Goal: Task Accomplishment & Management: Manage account settings

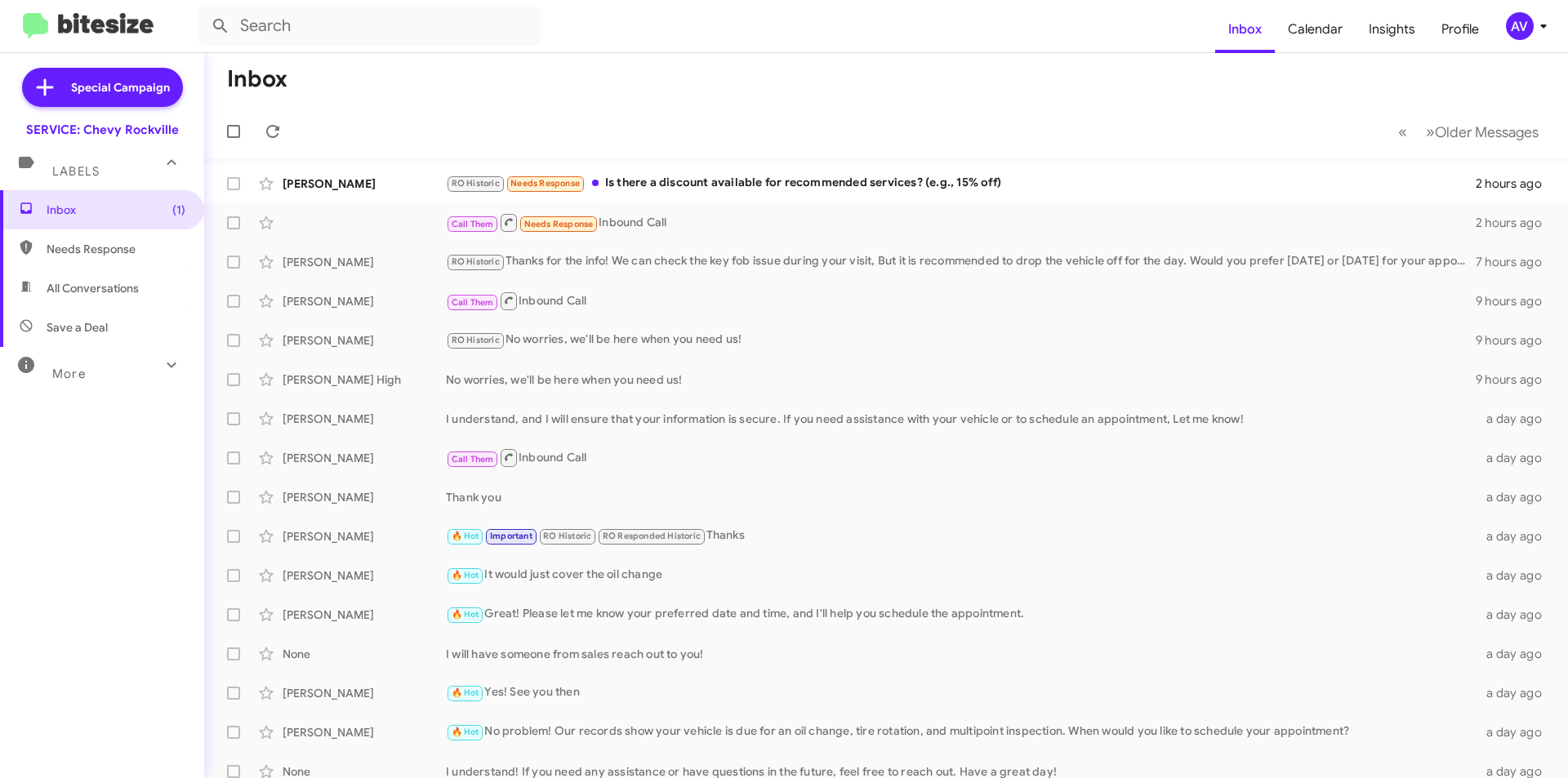
click at [1508, 26] on div "AV" at bounding box center [1519, 26] width 28 height 28
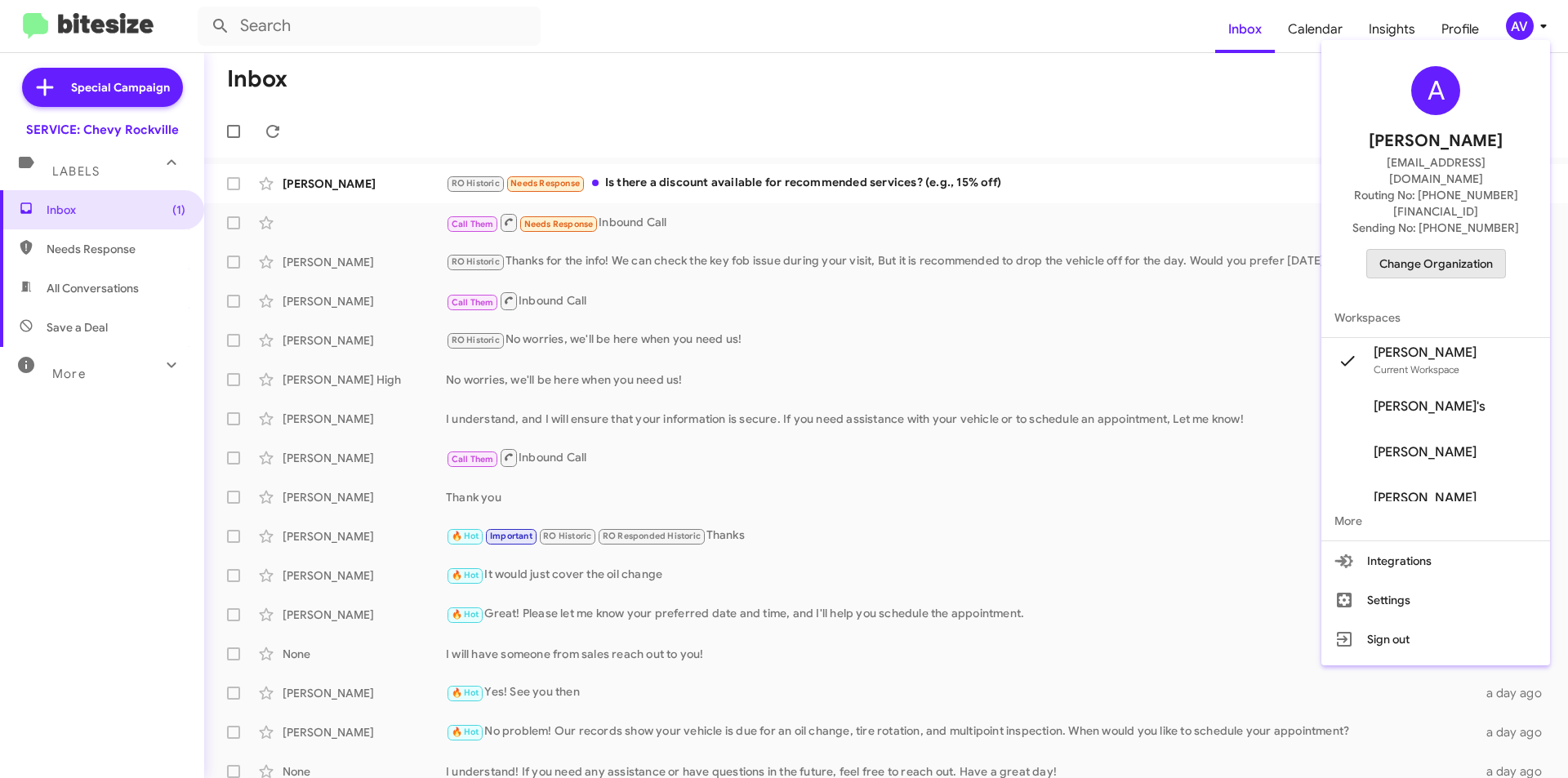
click at [1481, 250] on span "Change Organization" at bounding box center [1436, 263] width 113 height 28
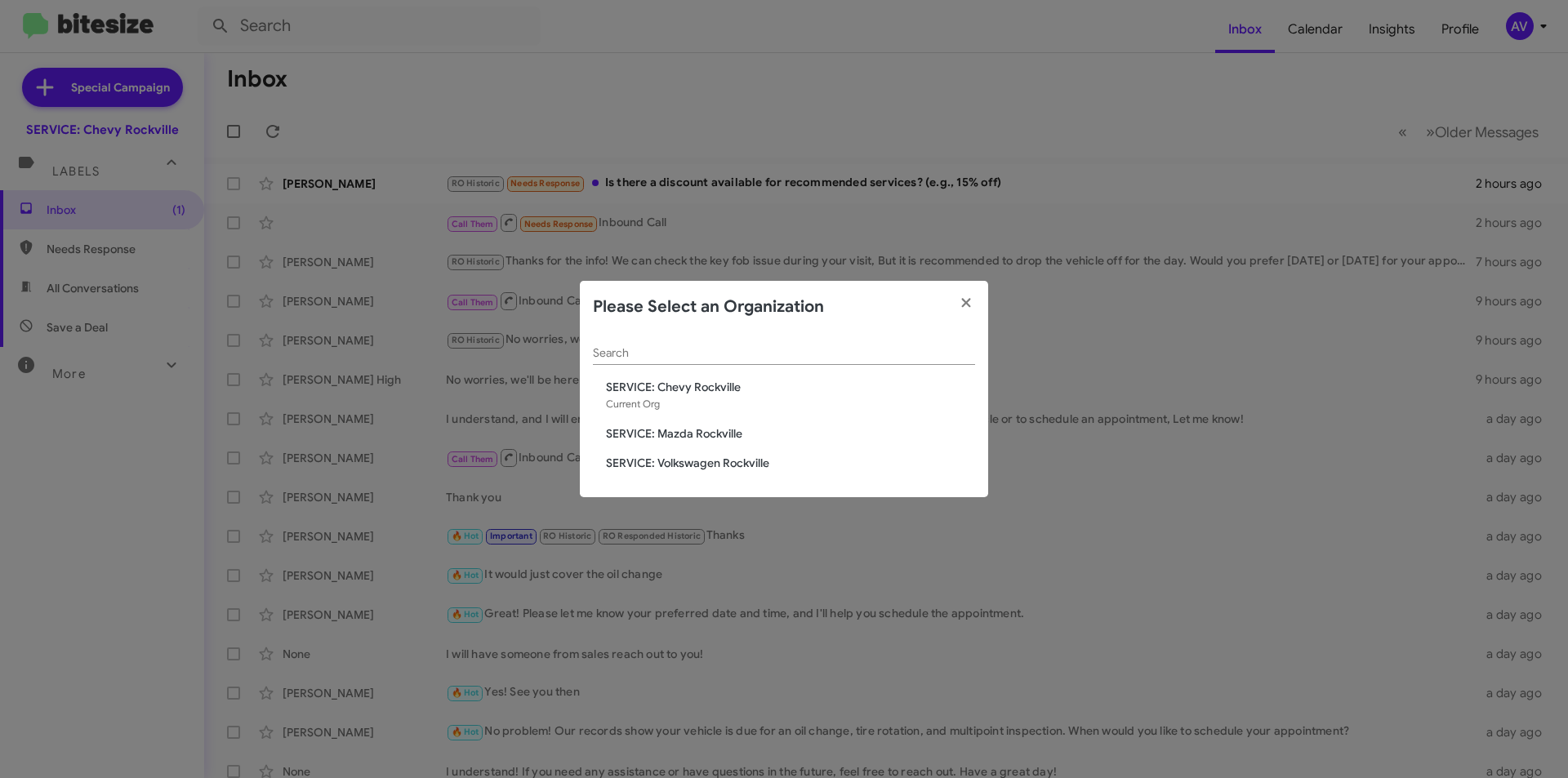
click at [655, 432] on span "SERVICE: Mazda Rockville" at bounding box center [791, 433] width 369 height 16
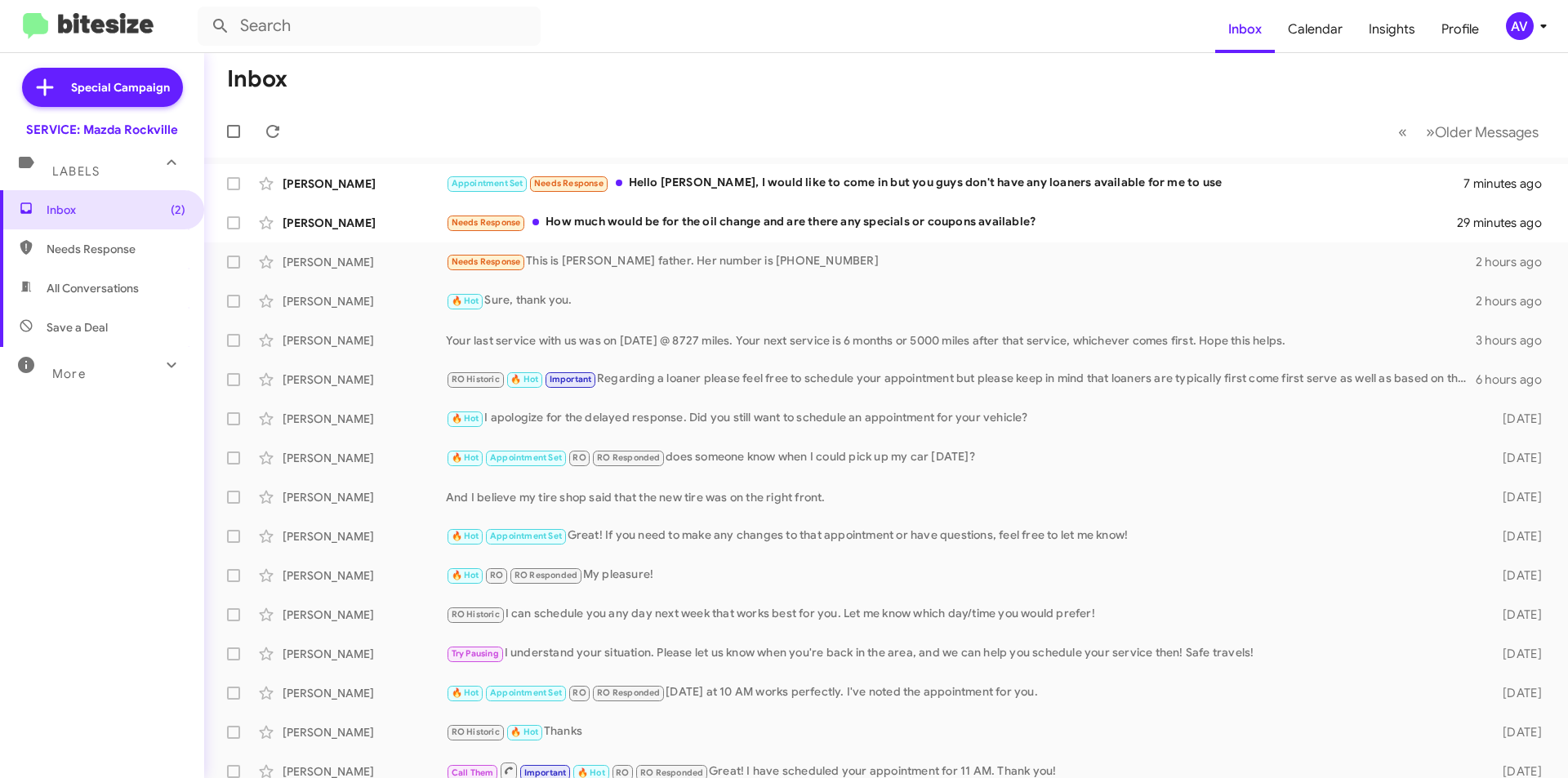
click at [1528, 32] on div "AV" at bounding box center [1519, 26] width 28 height 28
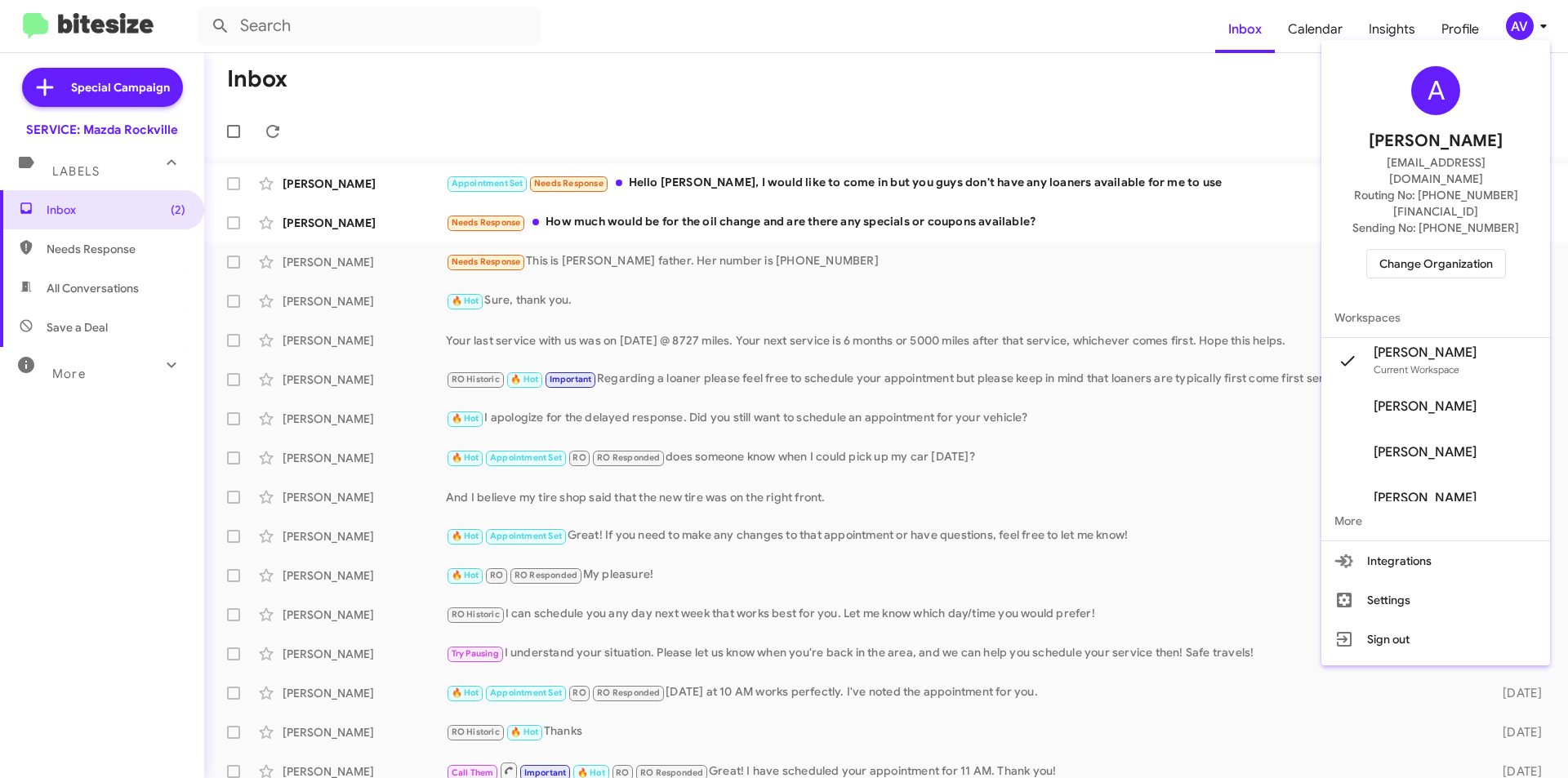
click at [1477, 250] on span "Change Organization" at bounding box center [1436, 263] width 113 height 28
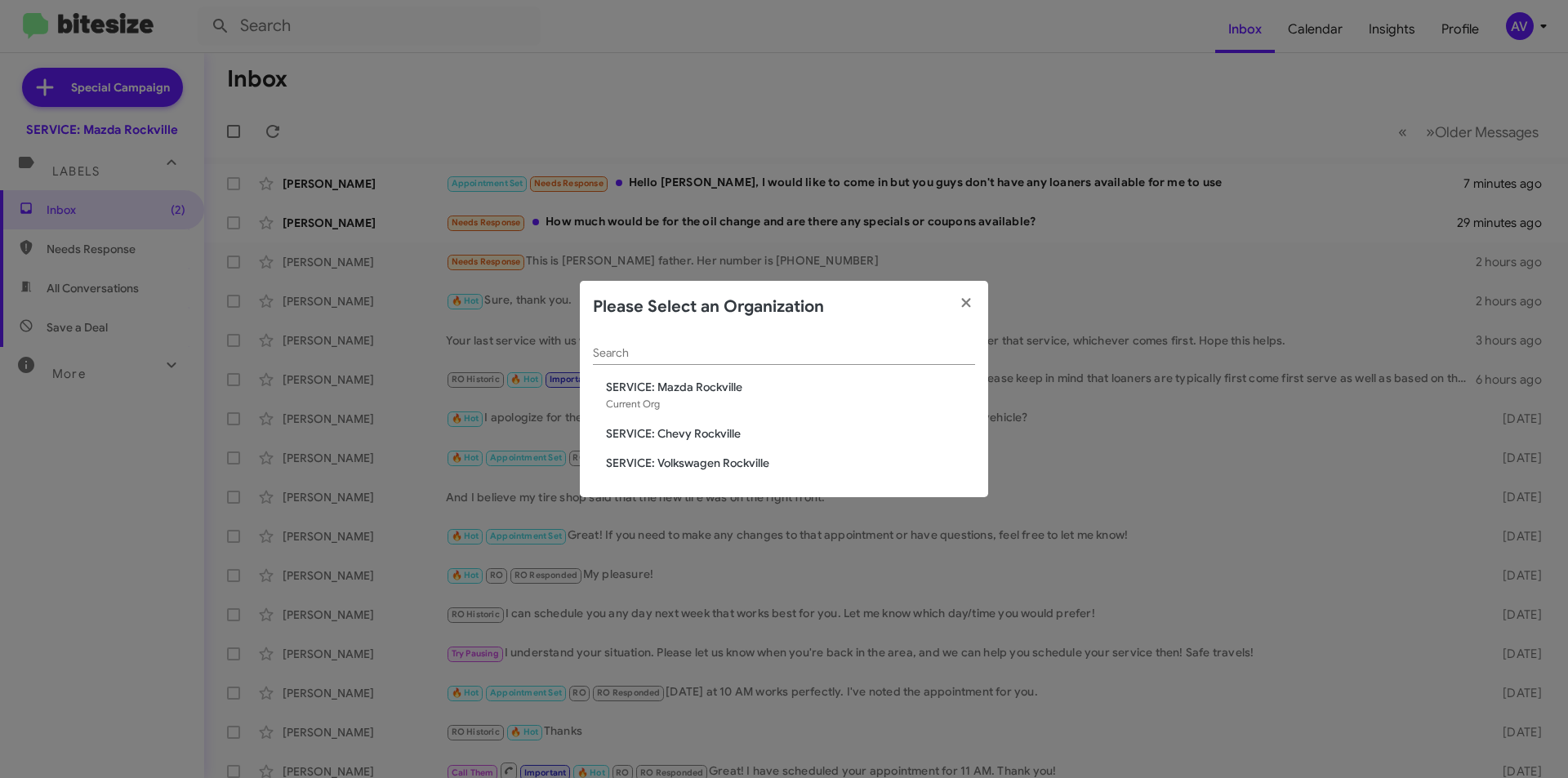
click at [576, 682] on modal-container "Please Select an Organization Search SERVICE: Mazda [GEOGRAPHIC_DATA] Current O…" at bounding box center [784, 389] width 1568 height 778
